Goal: Task Accomplishment & Management: Use online tool/utility

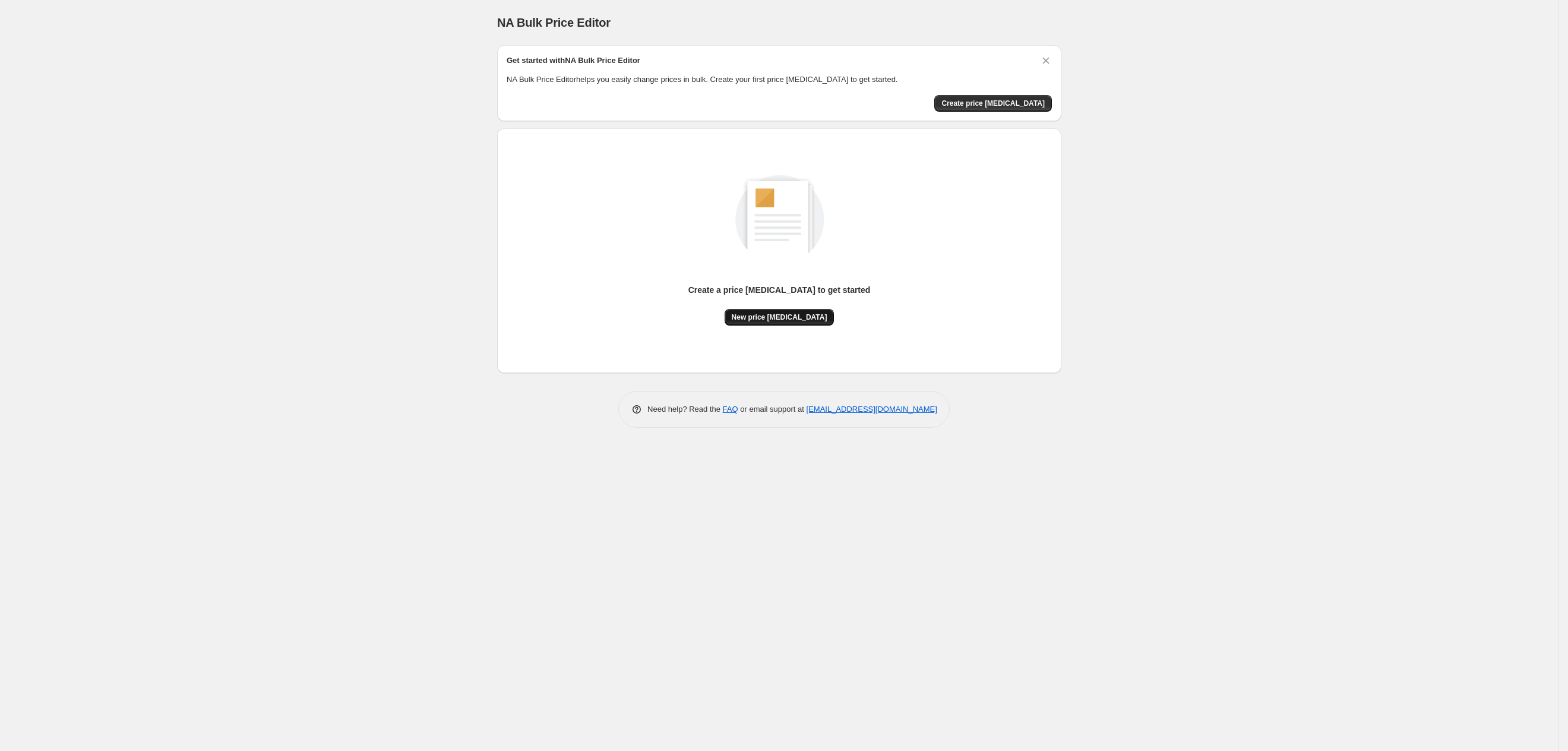
click at [787, 317] on span "New price [MEDICAL_DATA]" at bounding box center [780, 317] width 96 height 10
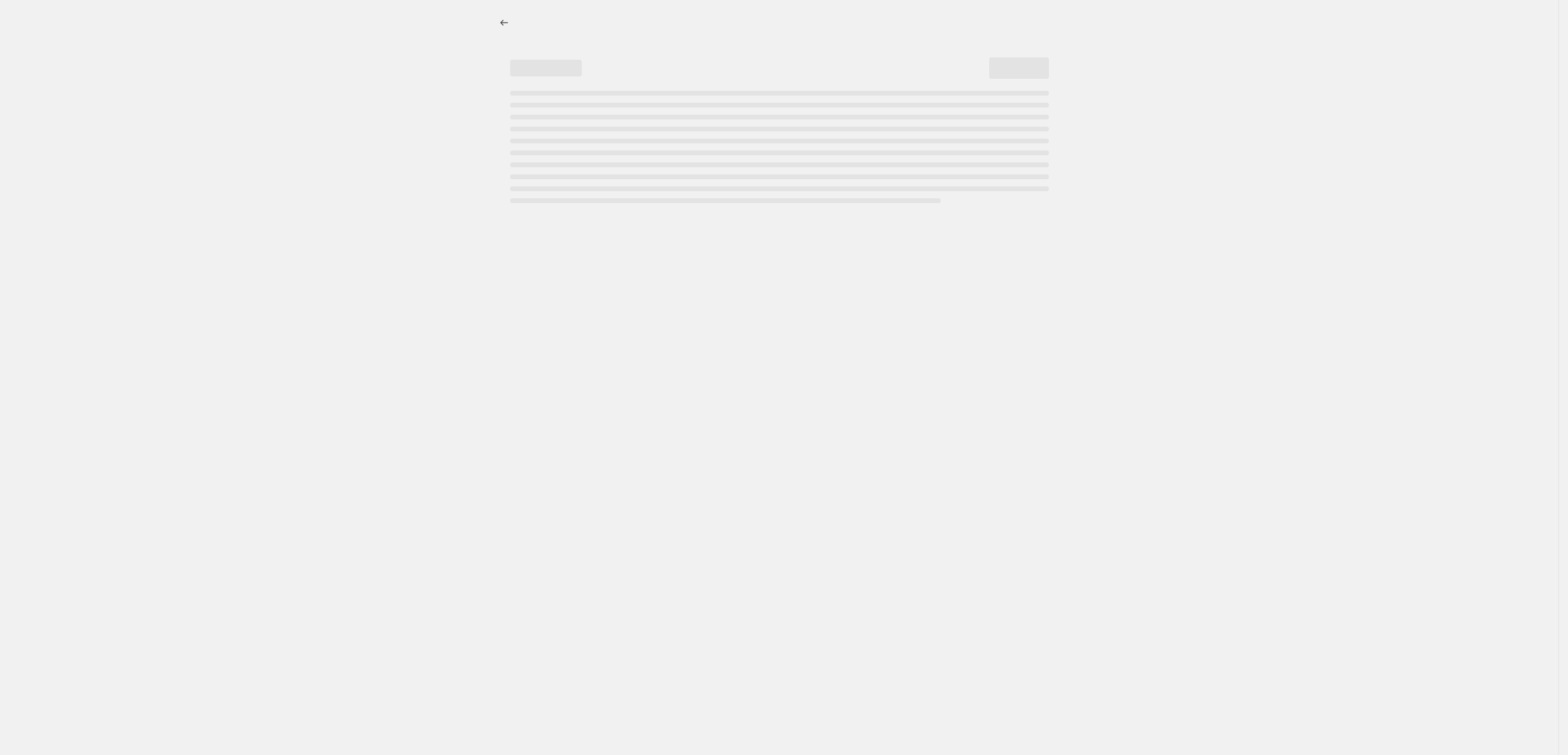
select select "percentage"
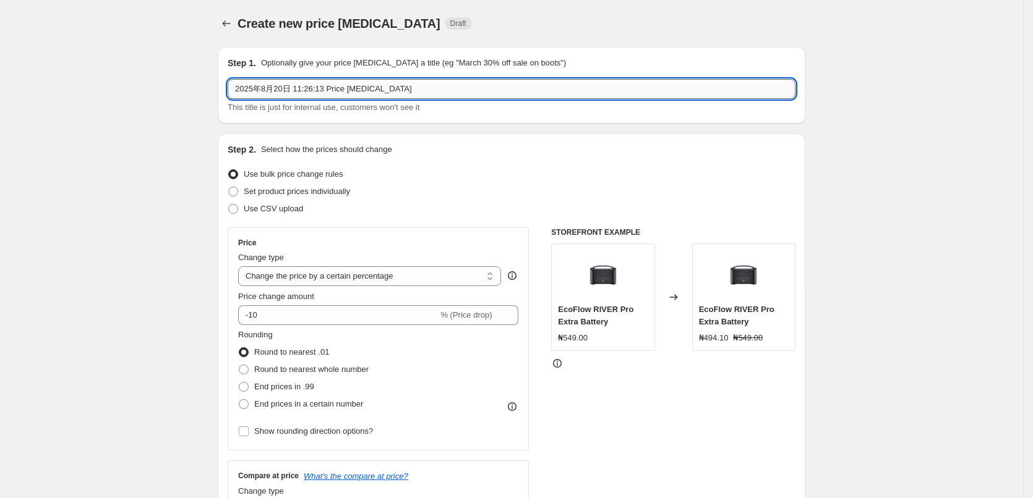
drag, startPoint x: 1508, startPoint y: 19, endPoint x: 508, endPoint y: 87, distance: 1002.8
click at [508, 87] on input "2025年8月20日 11:26:13 Price [MEDICAL_DATA]" at bounding box center [512, 89] width 568 height 20
drag, startPoint x: 499, startPoint y: 87, endPoint x: 205, endPoint y: 91, distance: 293.8
click at [311, 83] on input "[DATE]_" at bounding box center [512, 89] width 568 height 20
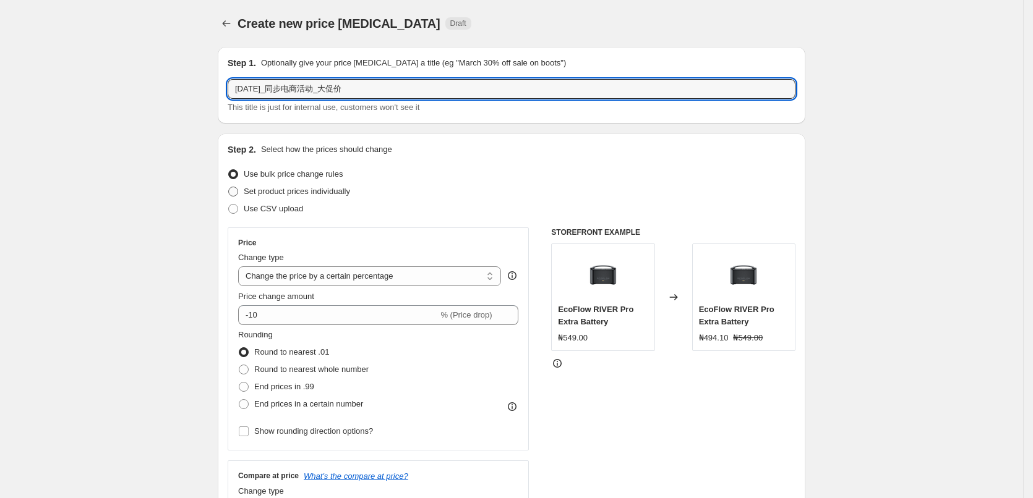
type input "[DATE]_同步电商活动_大促价"
click at [313, 197] on label "Set product prices individually" at bounding box center [289, 191] width 122 height 17
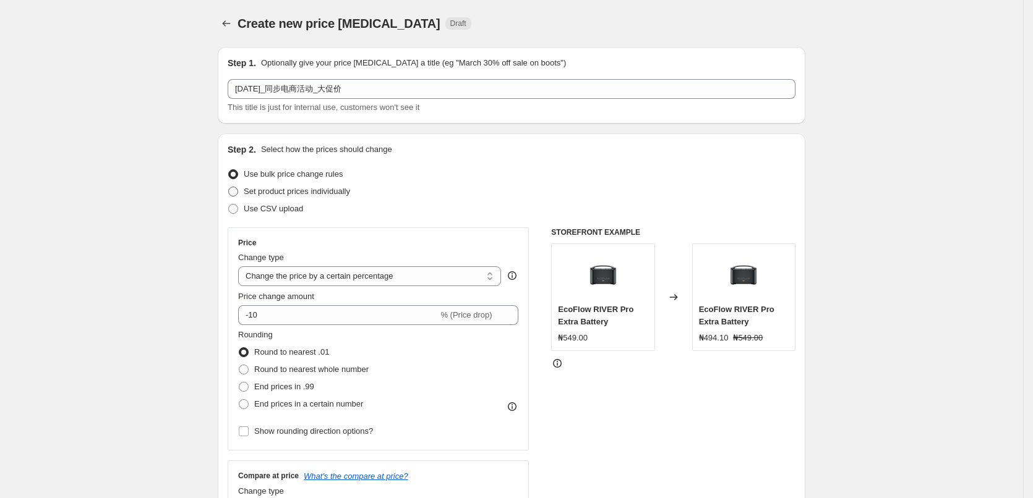
click at [265, 194] on span "Set product prices individually" at bounding box center [297, 191] width 106 height 9
click at [229, 187] on input "Set product prices individually" at bounding box center [228, 187] width 1 height 1
radio input "true"
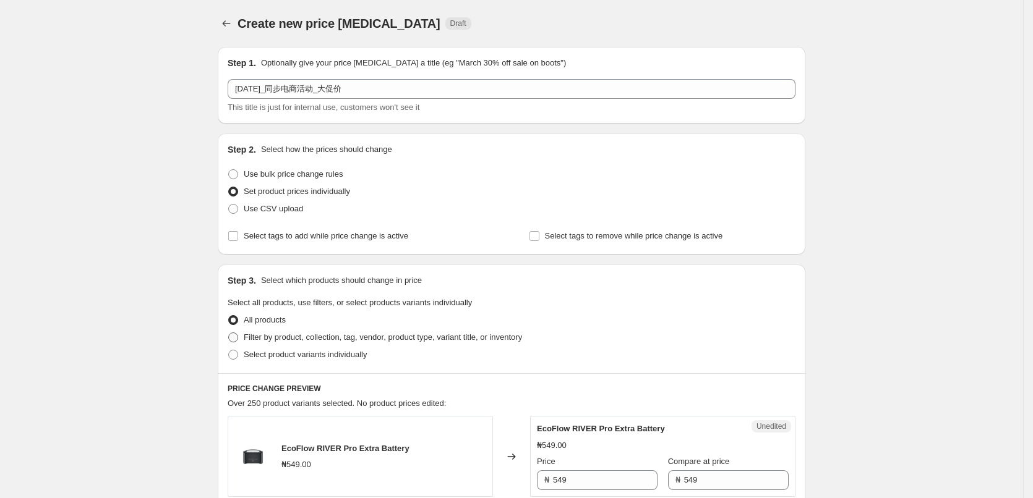
click at [280, 339] on span "Filter by product, collection, tag, vendor, product type, variant title, or inv…" at bounding box center [383, 337] width 278 height 9
click at [229, 333] on input "Filter by product, collection, tag, vendor, product type, variant title, or inv…" at bounding box center [228, 333] width 1 height 1
radio input "true"
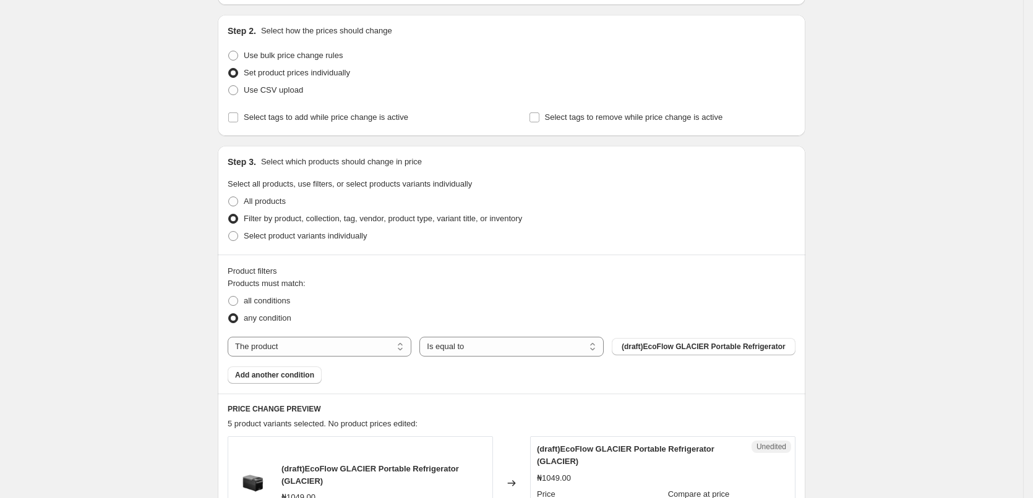
scroll to position [124, 0]
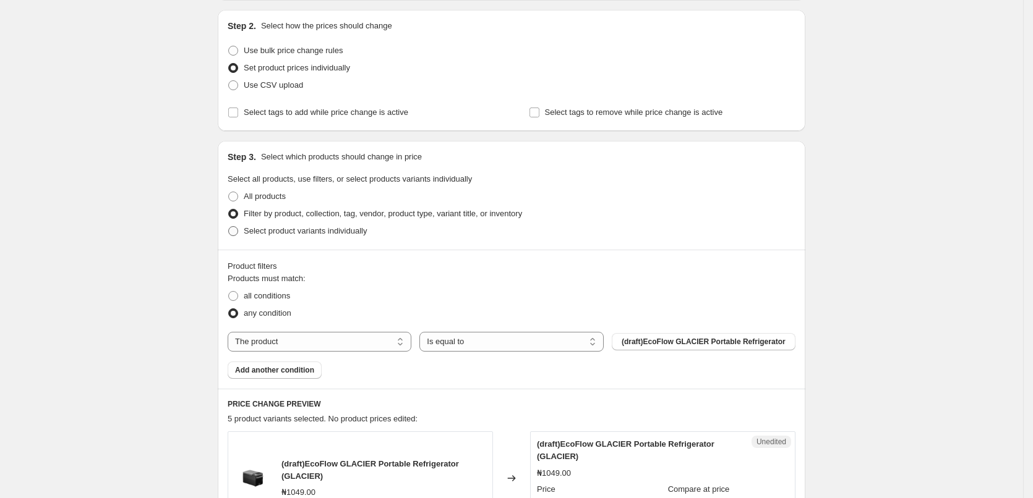
click at [337, 229] on span "Select product variants individually" at bounding box center [305, 230] width 123 height 9
click at [229, 227] on input "Select product variants individually" at bounding box center [228, 226] width 1 height 1
radio input "true"
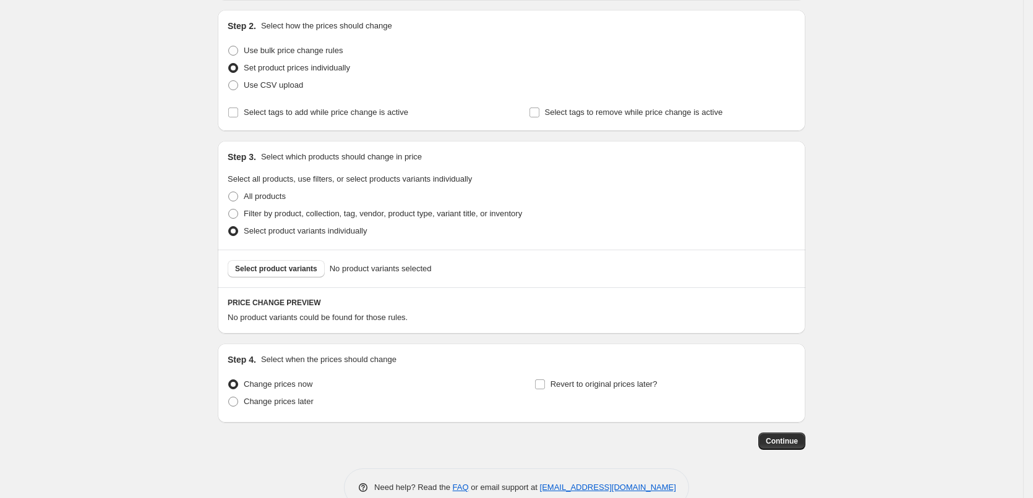
scroll to position [151, 0]
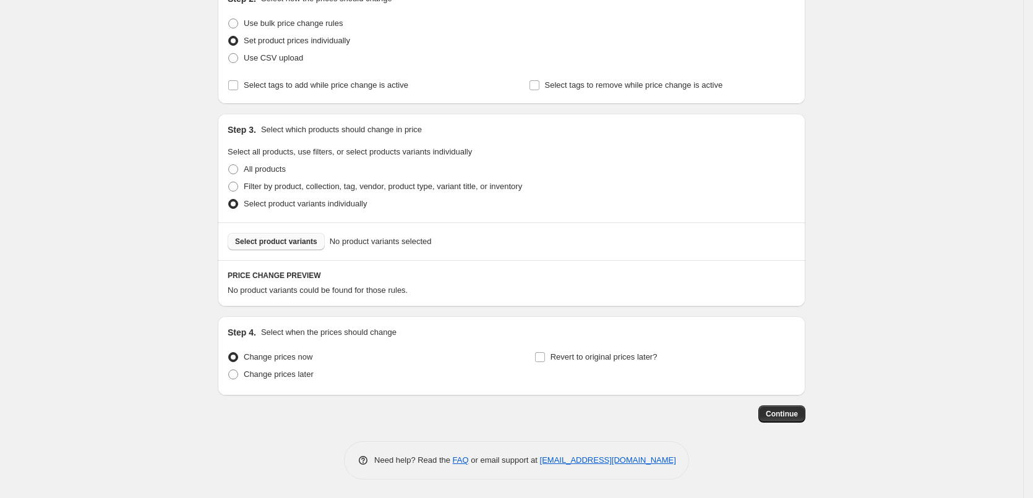
click at [304, 235] on button "Select product variants" at bounding box center [276, 241] width 97 height 17
click at [297, 374] on span "Change prices later" at bounding box center [279, 374] width 70 height 9
click at [229, 370] on input "Change prices later" at bounding box center [228, 370] width 1 height 1
radio input "true"
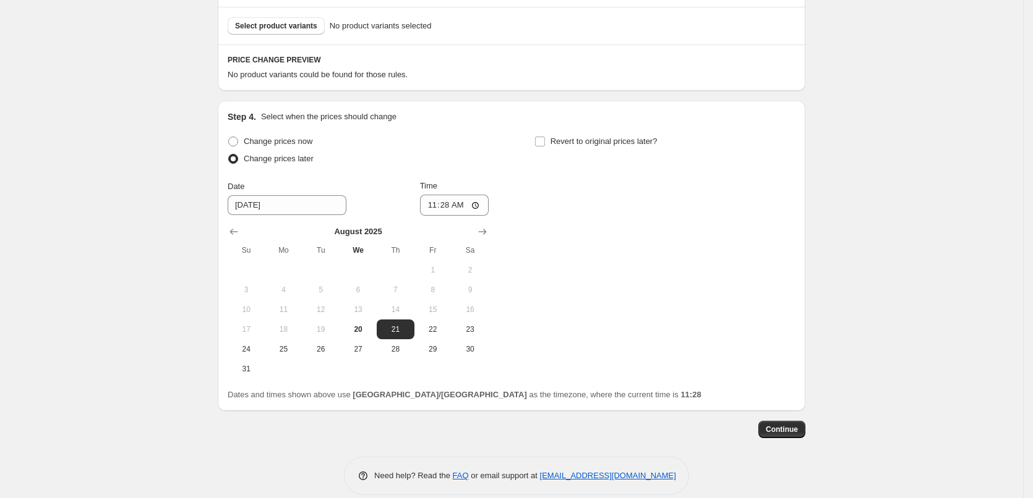
scroll to position [382, 0]
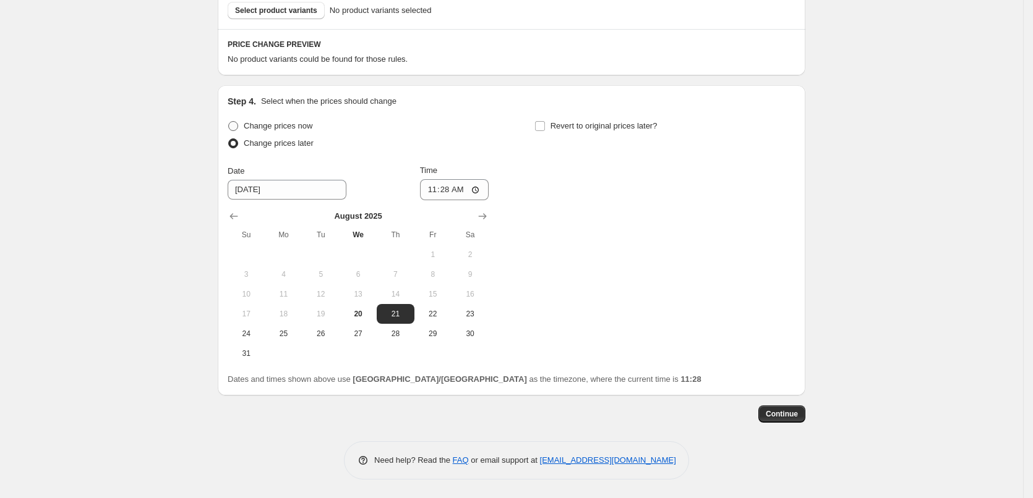
click at [304, 128] on span "Change prices now" at bounding box center [278, 125] width 69 height 9
click at [229, 122] on input "Change prices now" at bounding box center [228, 121] width 1 height 1
radio input "true"
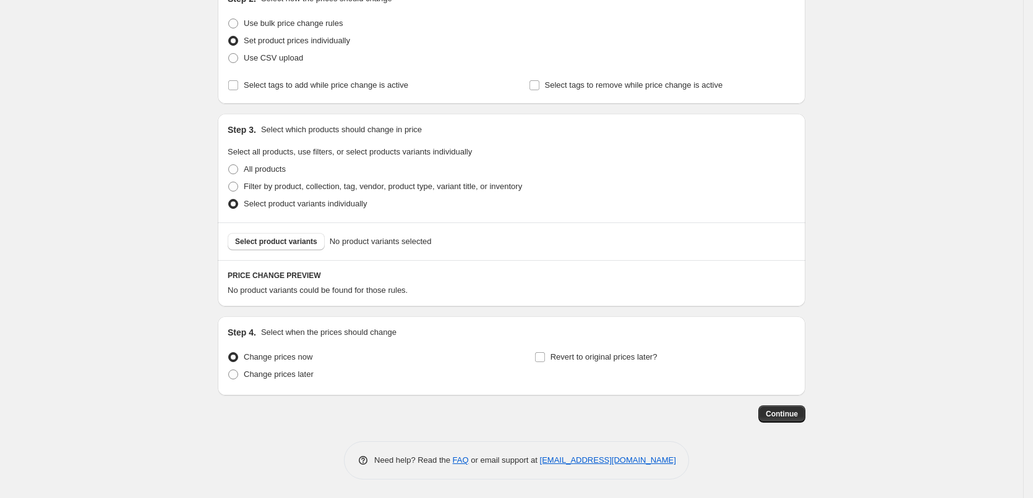
scroll to position [151, 0]
click at [588, 361] on span "Revert to original prices later?" at bounding box center [603, 356] width 107 height 9
click at [545, 361] on input "Revert to original prices later?" at bounding box center [540, 357] width 10 height 10
checkbox input "true"
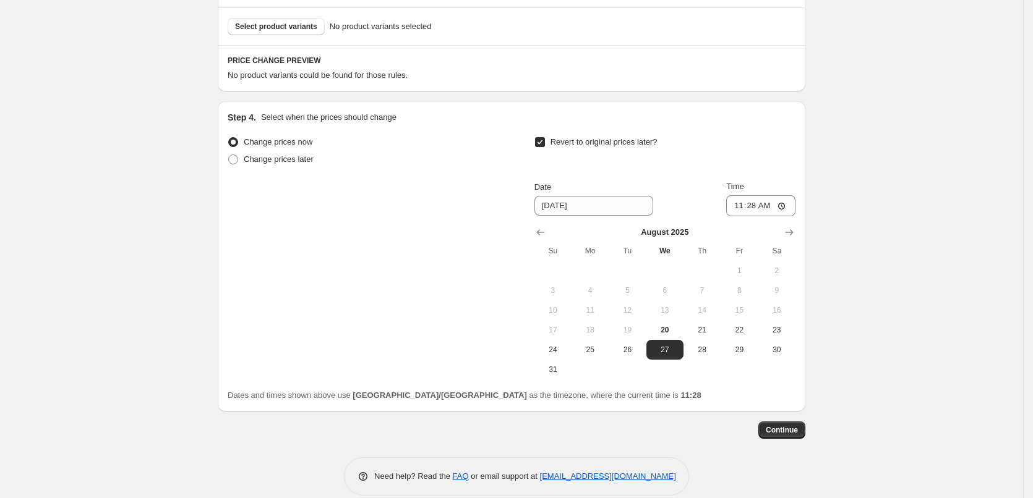
scroll to position [382, 0]
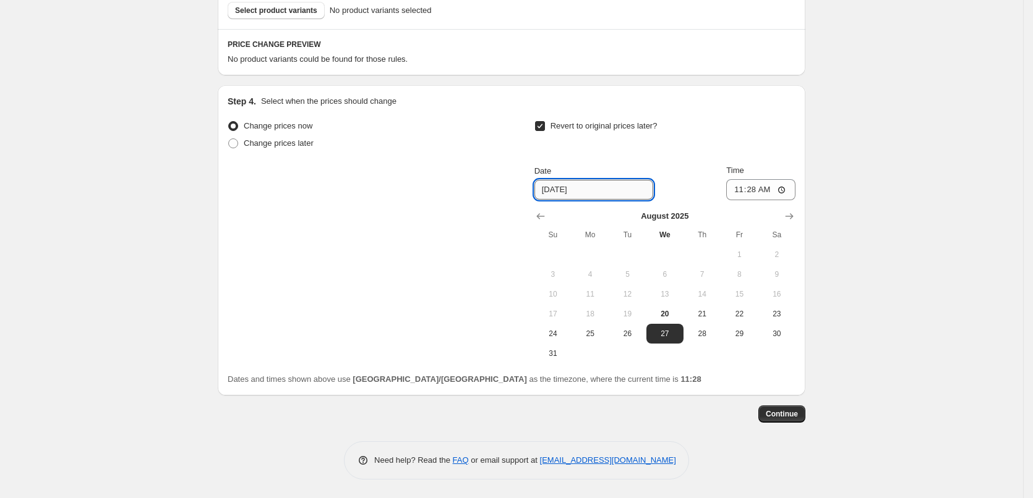
click at [620, 190] on input "[DATE]" at bounding box center [593, 190] width 119 height 20
click at [790, 215] on icon "Show next month, September 2025" at bounding box center [789, 216] width 12 height 12
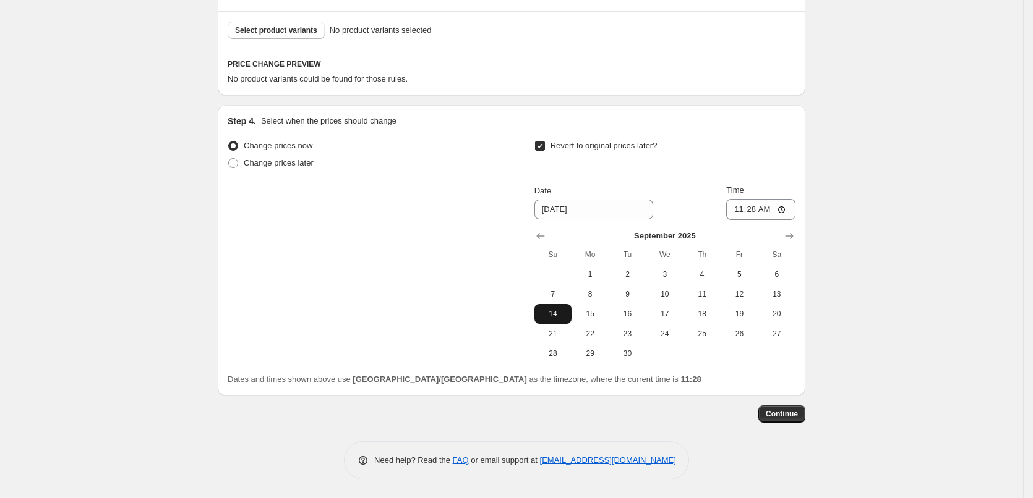
click at [555, 312] on span "14" at bounding box center [552, 314] width 27 height 10
click at [768, 210] on input "11:28" at bounding box center [760, 209] width 69 height 21
click at [778, 207] on input "11:28" at bounding box center [760, 209] width 69 height 21
click at [785, 207] on input "11:28" at bounding box center [760, 209] width 69 height 21
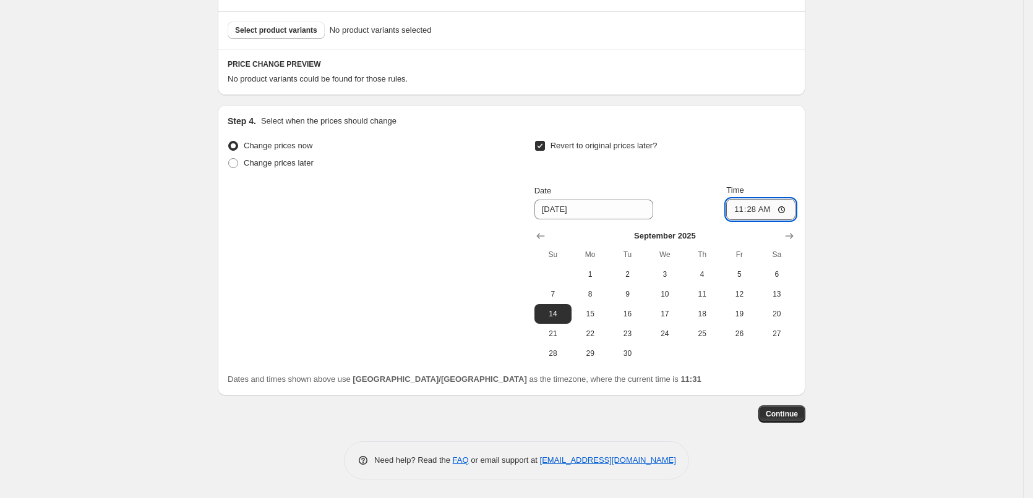
click at [785, 207] on input "11:28" at bounding box center [760, 209] width 69 height 21
click at [577, 210] on input "[DATE]" at bounding box center [593, 210] width 119 height 20
click at [571, 210] on input "[DATE]" at bounding box center [593, 210] width 119 height 20
click at [556, 212] on input "[DATE]" at bounding box center [593, 210] width 119 height 20
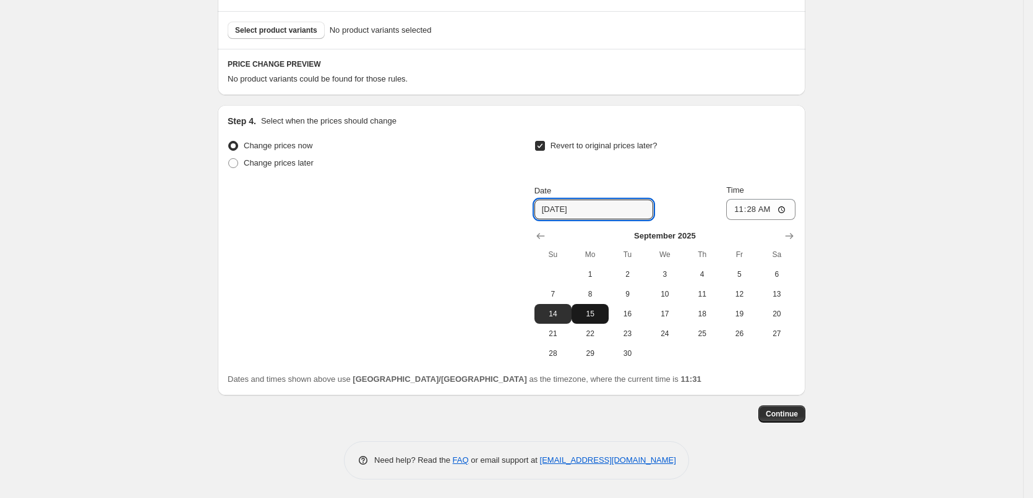
click at [602, 310] on span "15" at bounding box center [589, 314] width 27 height 10
type input "[DATE]"
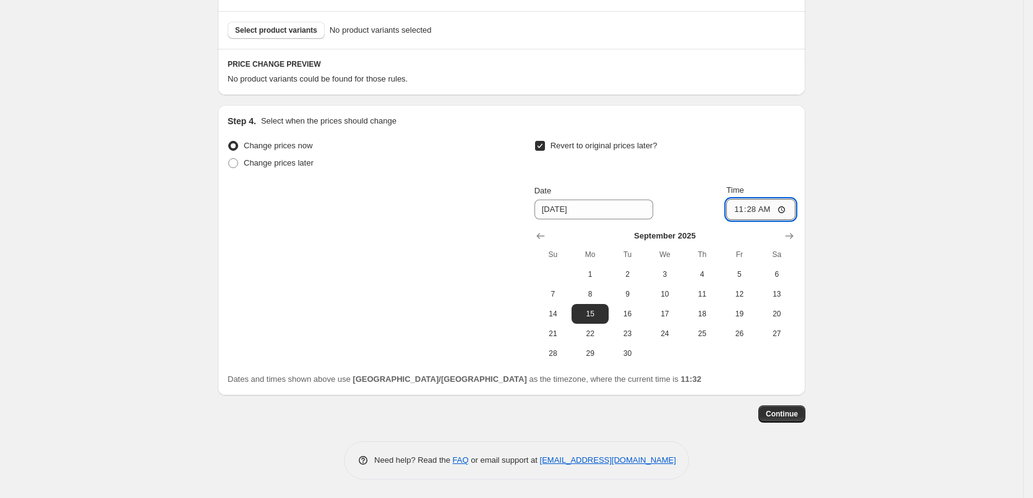
click at [766, 208] on input "11:28" at bounding box center [760, 209] width 69 height 21
click at [770, 208] on input "11:28" at bounding box center [760, 209] width 69 height 21
click at [759, 207] on input "11:28" at bounding box center [760, 209] width 69 height 21
click at [785, 208] on input "11:28" at bounding box center [760, 209] width 69 height 21
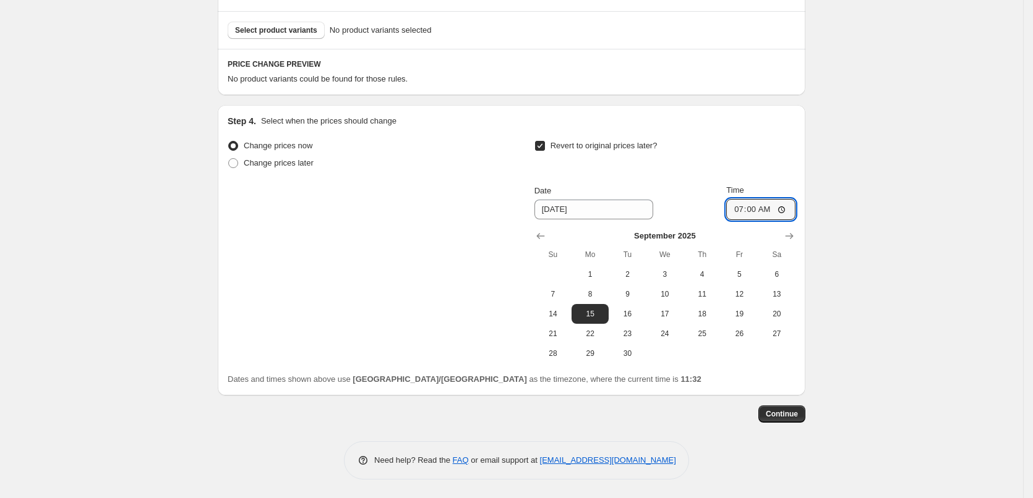
type input "07:00"
click at [854, 322] on div "Create new price [MEDICAL_DATA]. This page is ready Create new price [MEDICAL_D…" at bounding box center [511, 68] width 1023 height 861
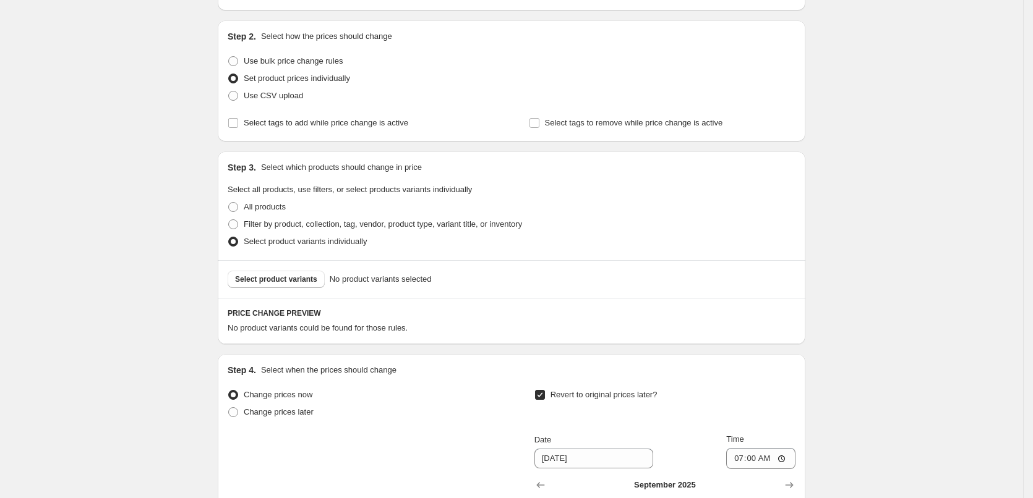
scroll to position [124, 0]
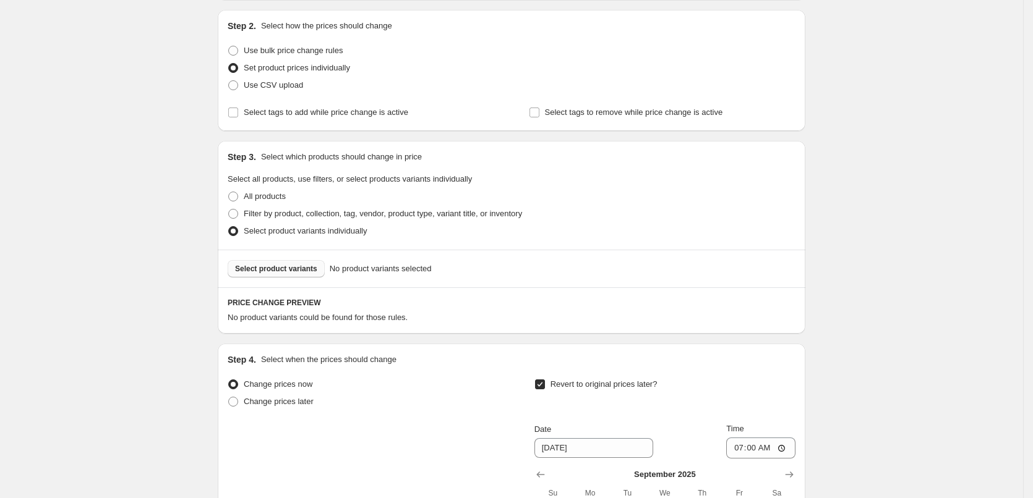
click at [288, 268] on span "Select product variants" at bounding box center [276, 269] width 82 height 10
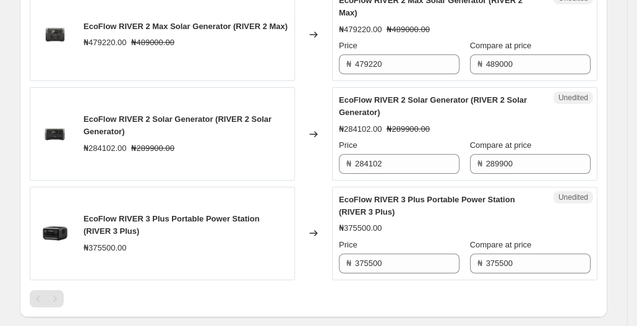
scroll to position [484, 0]
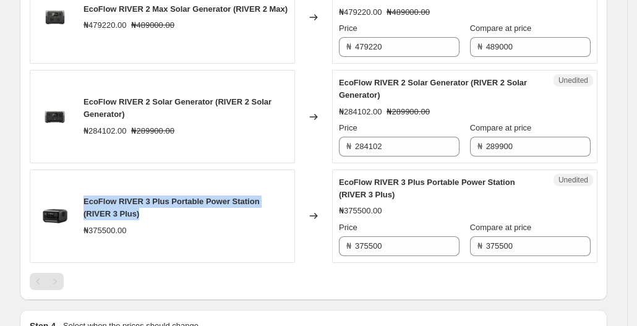
drag, startPoint x: 85, startPoint y: 200, endPoint x: 117, endPoint y: 213, distance: 34.9
click at [117, 213] on div "EcoFlow RIVER 3 Plus Portable Power Station (RIVER 3 Plus) ₦375500.00" at bounding box center [162, 215] width 265 height 93
copy span "EcoFlow RIVER 3 Plus Portable Power Station (RIVER 3 Plus)"
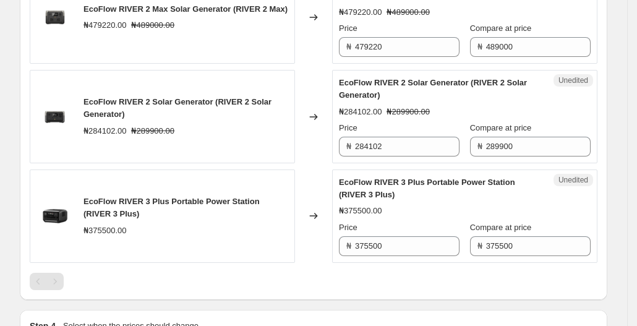
click at [412, 269] on div "EcoFlow RIVER 2 Max Solar Generator (RIVER 2 Max) ₦479220.00 ₦489000.00 Changed…" at bounding box center [314, 129] width 568 height 319
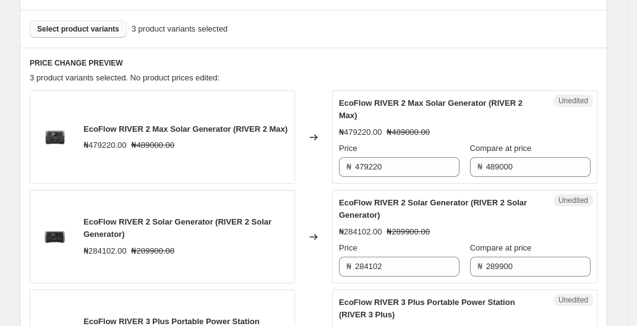
scroll to position [298, 0]
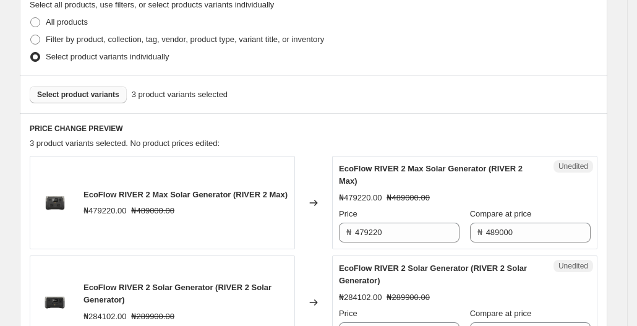
click at [101, 97] on span "Select product variants" at bounding box center [78, 95] width 82 height 10
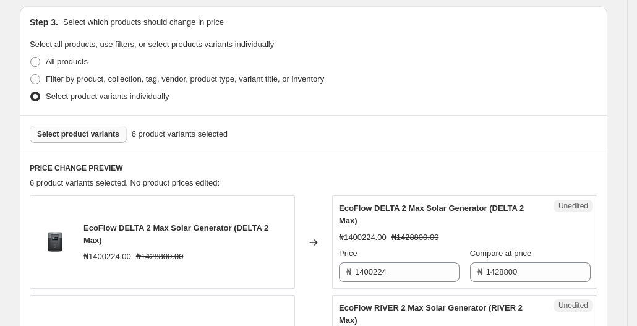
scroll to position [113, 0]
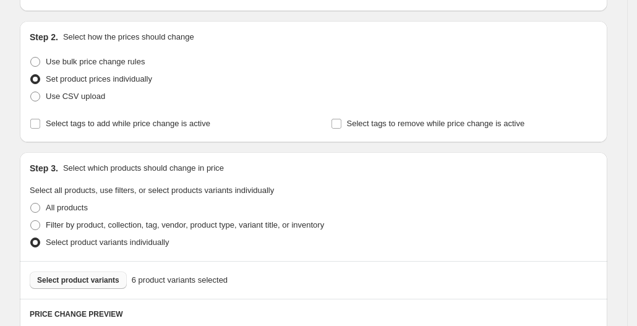
click at [83, 271] on button "Select product variants" at bounding box center [78, 279] width 97 height 17
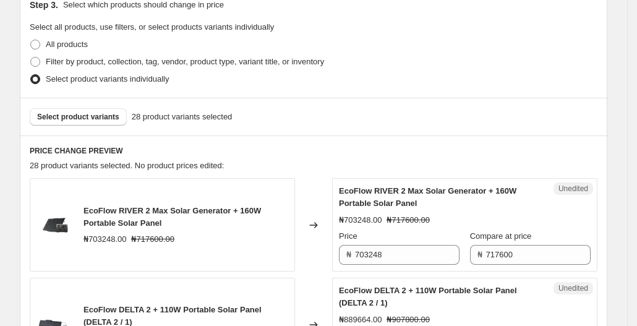
scroll to position [298, 0]
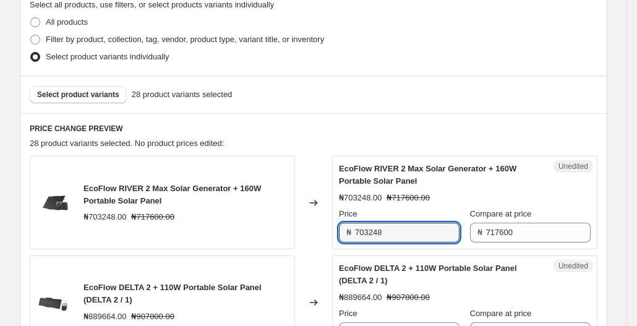
drag, startPoint x: 405, startPoint y: 232, endPoint x: 290, endPoint y: 229, distance: 115.0
click at [290, 229] on div "EcoFlow RIVER 2 Max Solar Generator + 160W Portable Solar Panel ₦703248.00 ₦717…" at bounding box center [314, 202] width 568 height 93
type input "688900"
click at [371, 232] on input "688900" at bounding box center [407, 233] width 105 height 20
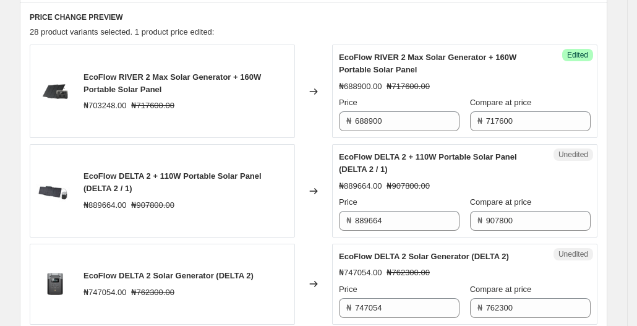
scroll to position [422, 0]
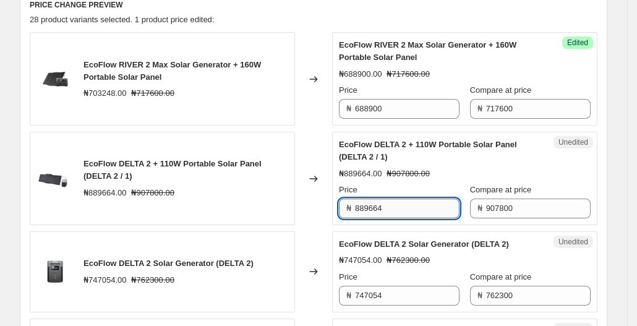
click at [441, 213] on input "889664" at bounding box center [407, 208] width 105 height 20
click at [404, 207] on input "889664" at bounding box center [407, 208] width 105 height 20
type input "8"
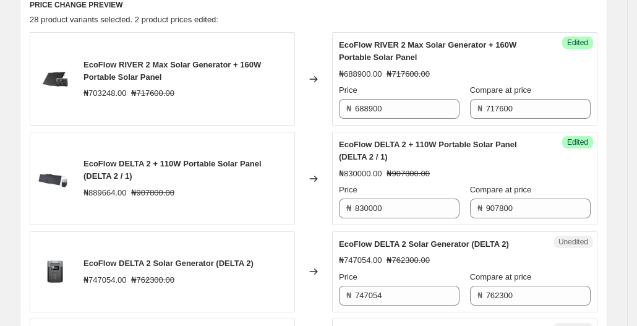
click at [398, 231] on div "Unedited EcoFlow DELTA 2 Solar Generator (DELTA 2) ₦747054.00 ₦762300.00 Price …" at bounding box center [464, 271] width 265 height 81
click at [372, 210] on input "830000" at bounding box center [407, 208] width 105 height 20
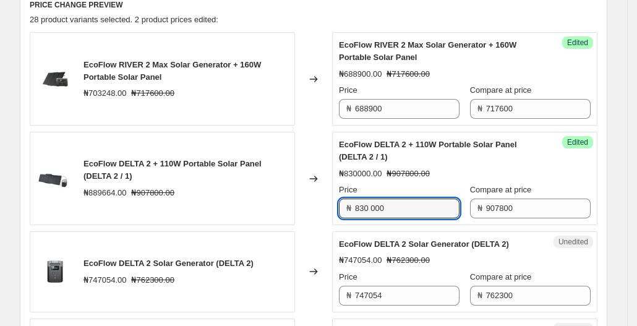
type input "830000"
click at [422, 220] on div "Success Edited EcoFlow DELTA 2 + 110W Portable Solar Panel (DELTA 2 / 1) ₦83000…" at bounding box center [464, 178] width 265 height 93
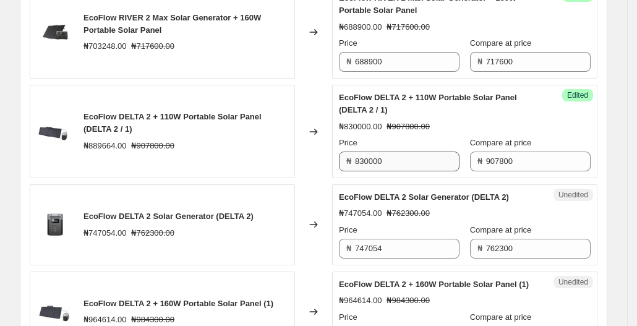
scroll to position [484, 0]
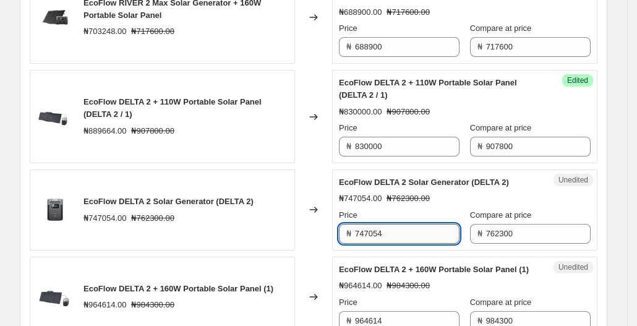
click at [417, 231] on input "747054" at bounding box center [407, 234] width 105 height 20
type input "7"
type input "701399"
click at [288, 224] on div "EcoFlow DELTA 2 Solar Generator (DELTA 2) ₦747054.00 ₦762300.00" at bounding box center [162, 209] width 265 height 81
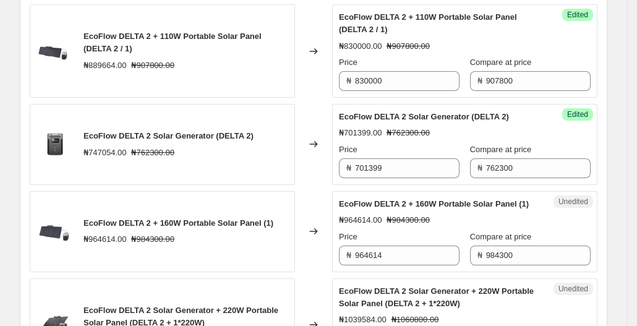
scroll to position [607, 0]
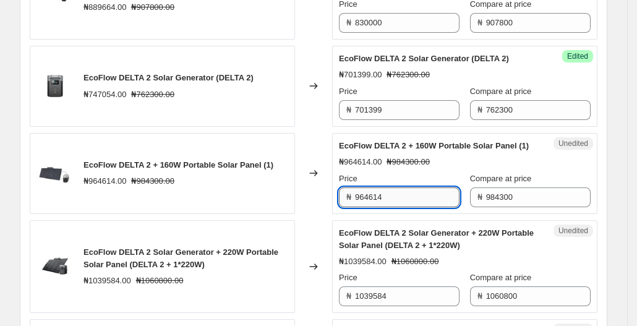
click at [421, 207] on input "964614" at bounding box center [407, 197] width 105 height 20
type input "9"
type input "905699"
click at [331, 199] on div "Changed to" at bounding box center [313, 173] width 37 height 81
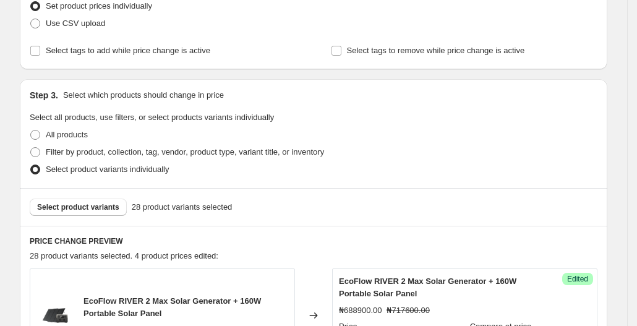
scroll to position [371, 0]
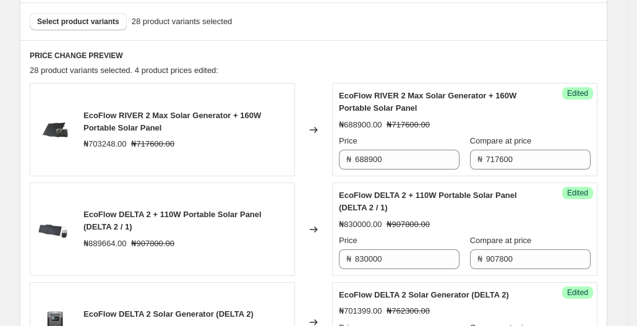
drag, startPoint x: 80, startPoint y: 48, endPoint x: 162, endPoint y: 63, distance: 83.0
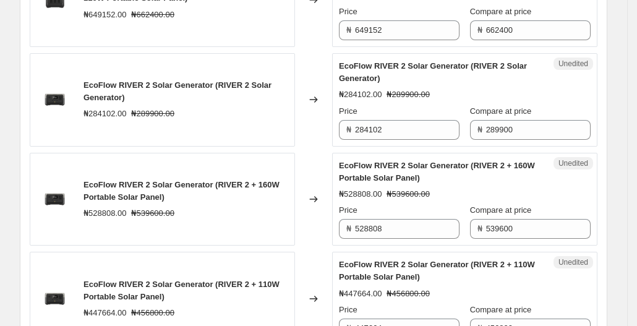
scroll to position [1670, 0]
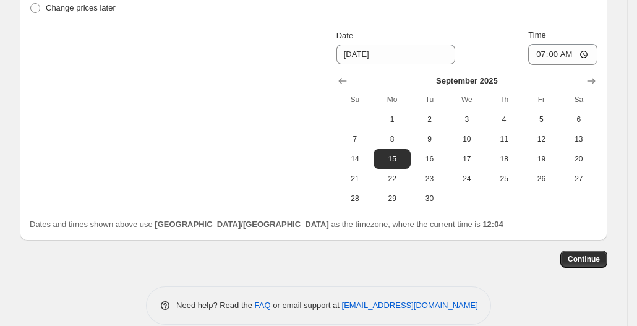
scroll to position [2529, 0]
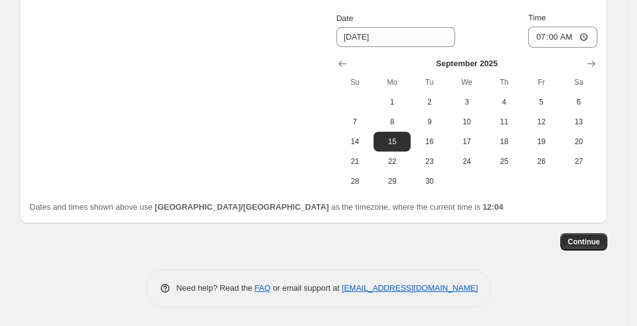
click at [459, 278] on div "Need help? Read the FAQ or email support at [EMAIL_ADDRESS][DOMAIN_NAME]" at bounding box center [318, 288] width 345 height 38
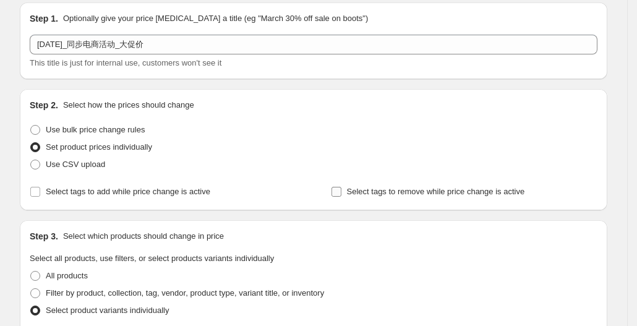
scroll to position [0, 0]
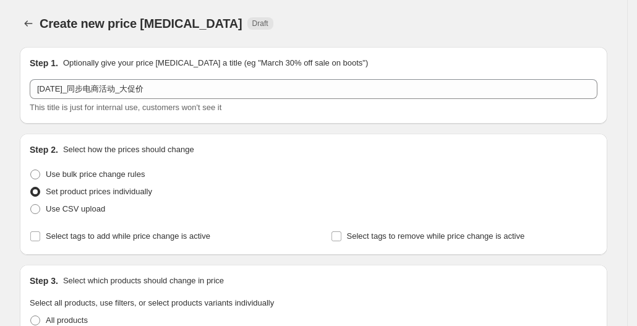
click at [372, 27] on div "Create new price [MEDICAL_DATA] Draft" at bounding box center [238, 23] width 396 height 17
